Goal: Check status: Check status

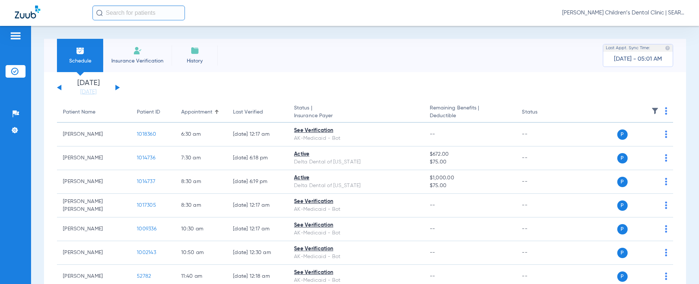
click at [140, 11] on input "text" at bounding box center [138, 13] width 92 height 15
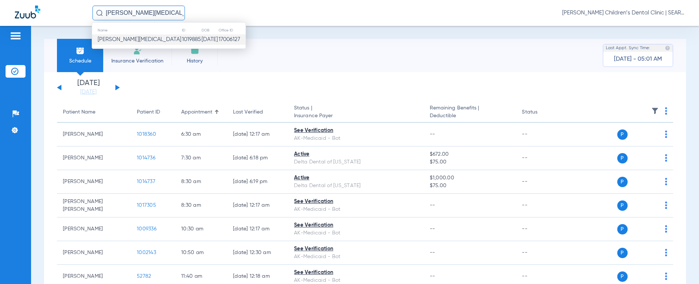
type input "[PERSON_NAME][MEDICAL_DATA]"
click at [118, 39] on span "[PERSON_NAME][MEDICAL_DATA]" at bounding box center [140, 40] width 84 height 6
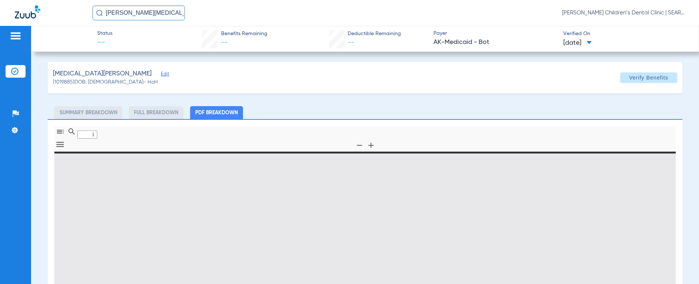
type input "0"
select select "page-width"
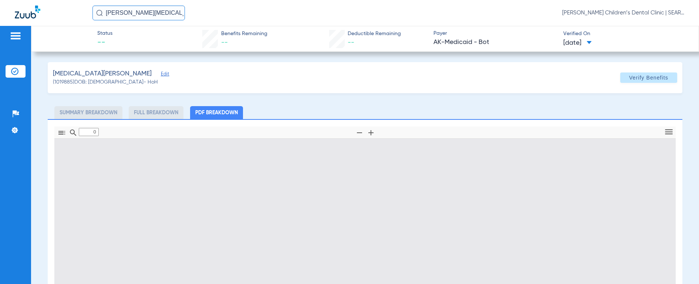
type input "1"
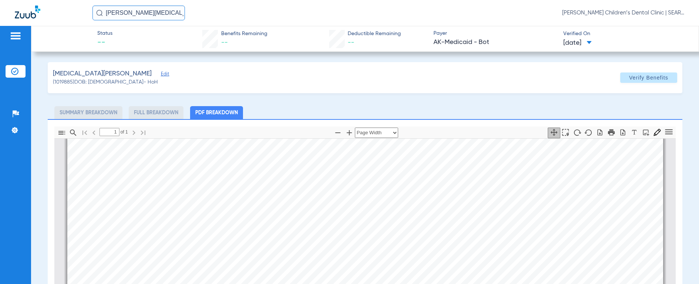
scroll to position [289, 0]
drag, startPoint x: 161, startPoint y: 15, endPoint x: 47, endPoint y: 4, distance: 114.4
click at [47, 4] on div "[PERSON_NAME][MEDICAL_DATA] [PERSON_NAME] Children’s Dental Clinic | SEARHC" at bounding box center [349, 13] width 699 height 26
click at [99, 14] on img at bounding box center [99, 13] width 7 height 7
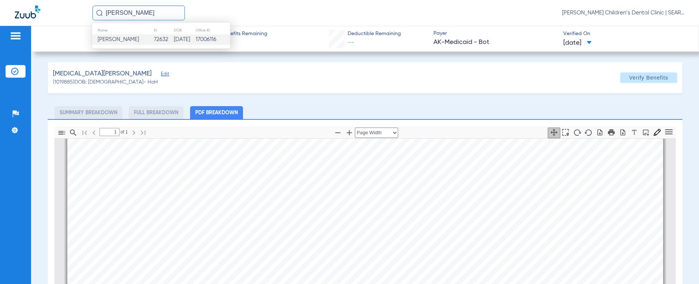
click at [103, 41] on span "[PERSON_NAME]" at bounding box center [118, 40] width 41 height 6
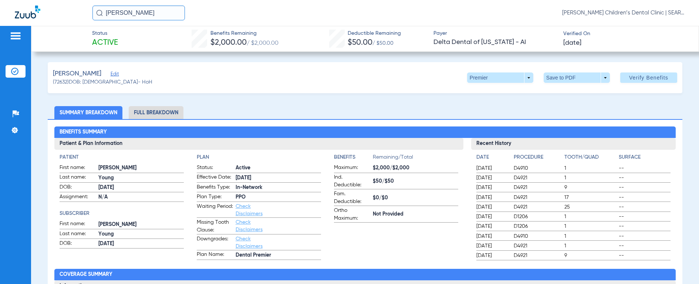
drag, startPoint x: 173, startPoint y: 15, endPoint x: 26, endPoint y: 4, distance: 146.8
click at [26, 4] on div "[PERSON_NAME] [PERSON_NAME] Children’s Dental Clinic | SEARHC" at bounding box center [349, 13] width 699 height 26
type input "j"
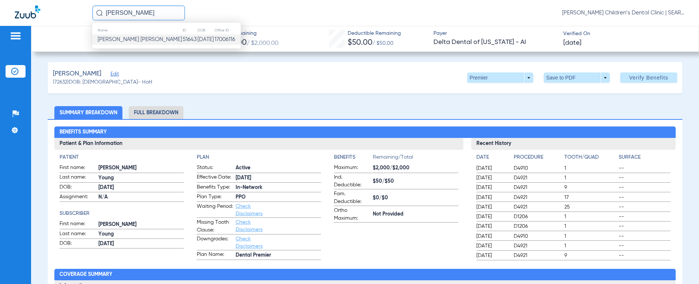
type input "[PERSON_NAME]"
click at [109, 41] on span "[PERSON_NAME] [PERSON_NAME]" at bounding box center [140, 40] width 84 height 6
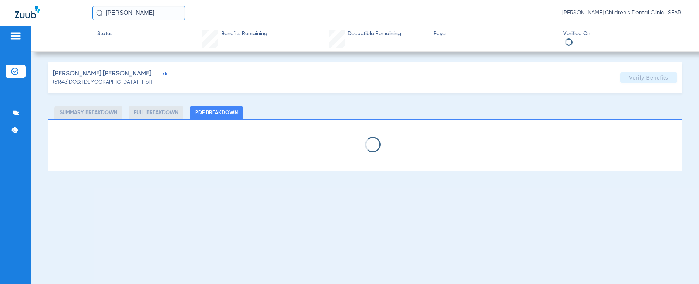
select select "page-width"
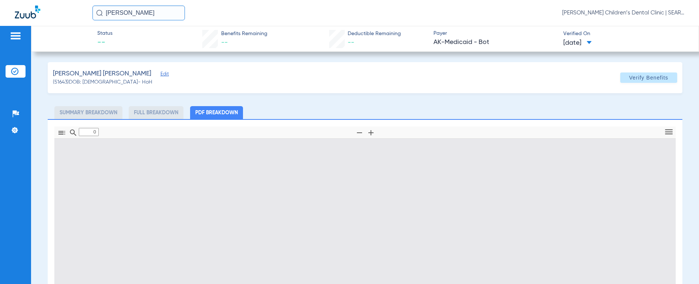
type input "1"
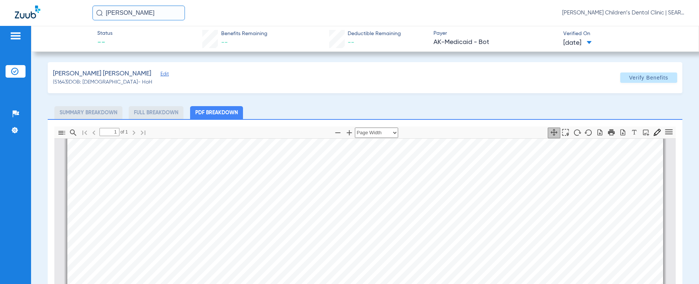
scroll to position [227, 0]
drag, startPoint x: 162, startPoint y: 17, endPoint x: 57, endPoint y: 20, distance: 105.0
click at [57, 20] on div "[PERSON_NAME] [PERSON_NAME] Children’s Dental Clinic | SEARHC" at bounding box center [349, 13] width 699 height 26
click at [96, 11] on img at bounding box center [99, 13] width 7 height 7
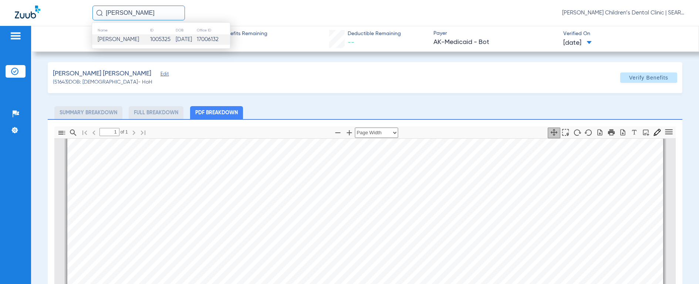
click at [110, 41] on span "[PERSON_NAME]" at bounding box center [118, 40] width 41 height 6
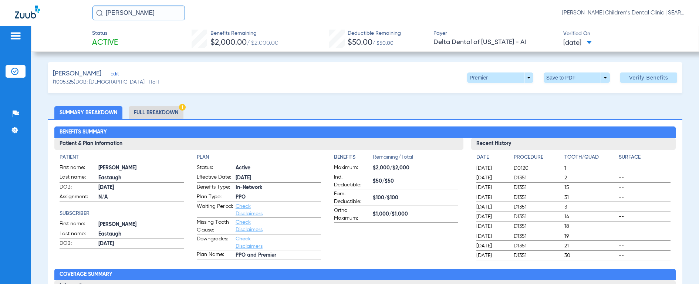
drag, startPoint x: 153, startPoint y: 12, endPoint x: 69, endPoint y: 3, distance: 85.1
click at [69, 3] on div "[PERSON_NAME] [PERSON_NAME] Children’s Dental Clinic | SEARHC" at bounding box center [349, 13] width 699 height 26
type input "[PERSON_NAME]"
click at [98, 14] on img at bounding box center [99, 13] width 7 height 7
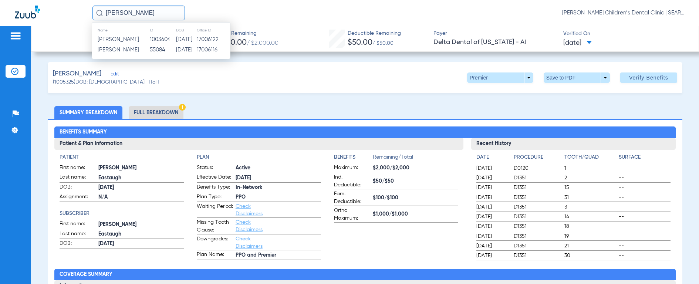
click at [107, 43] on td "[PERSON_NAME]" at bounding box center [120, 39] width 57 height 10
click at [109, 37] on span "Status" at bounding box center [105, 34] width 26 height 8
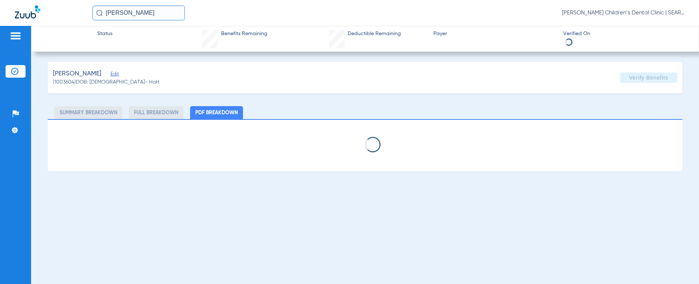
select select "page-width"
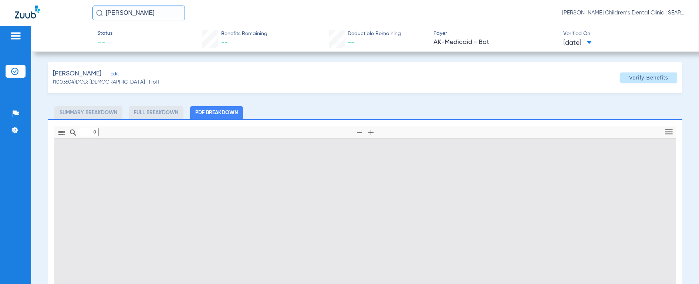
type input "1"
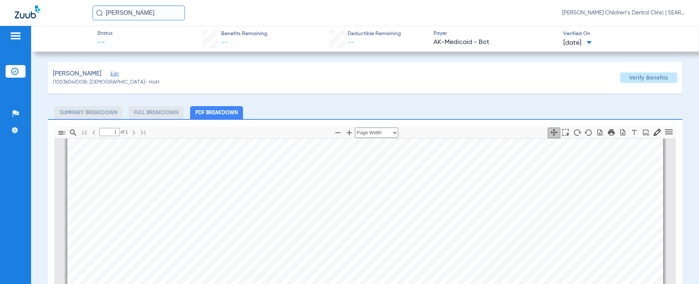
scroll to position [179, 0]
